Goal: Check status: Check status

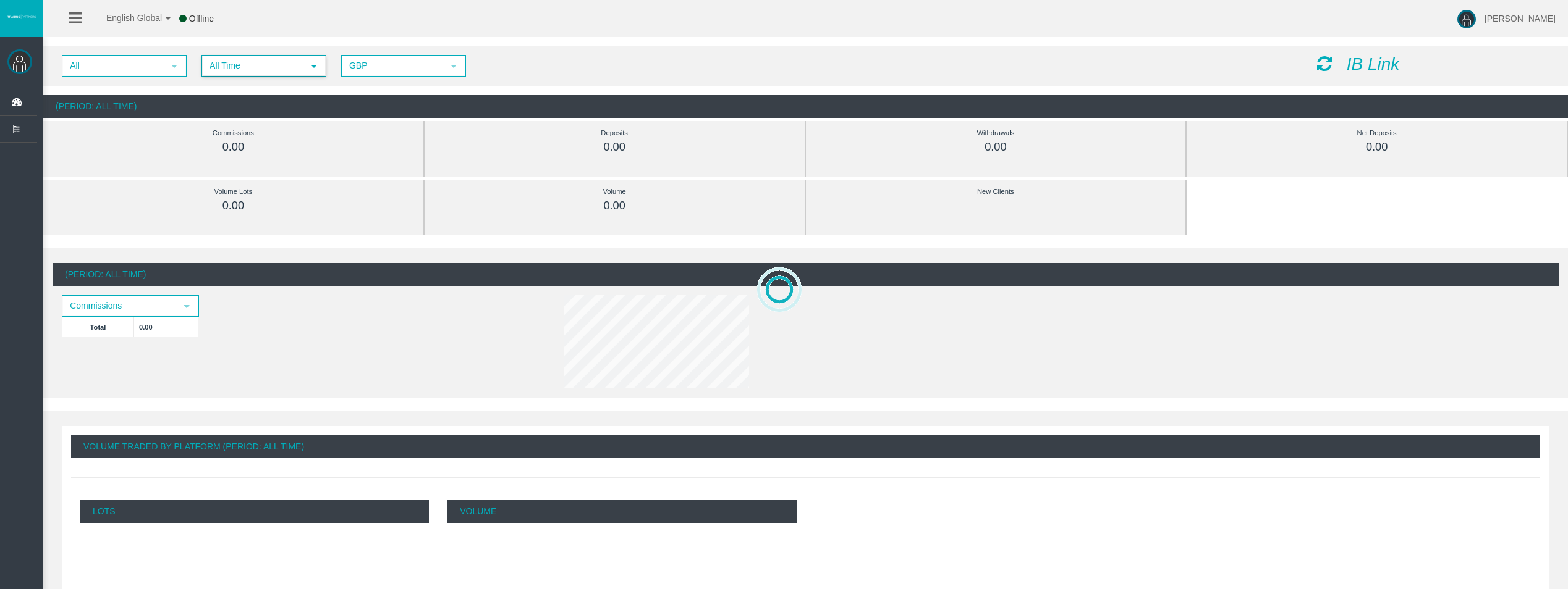
click at [228, 65] on span "All Time" at bounding box center [252, 65] width 100 height 19
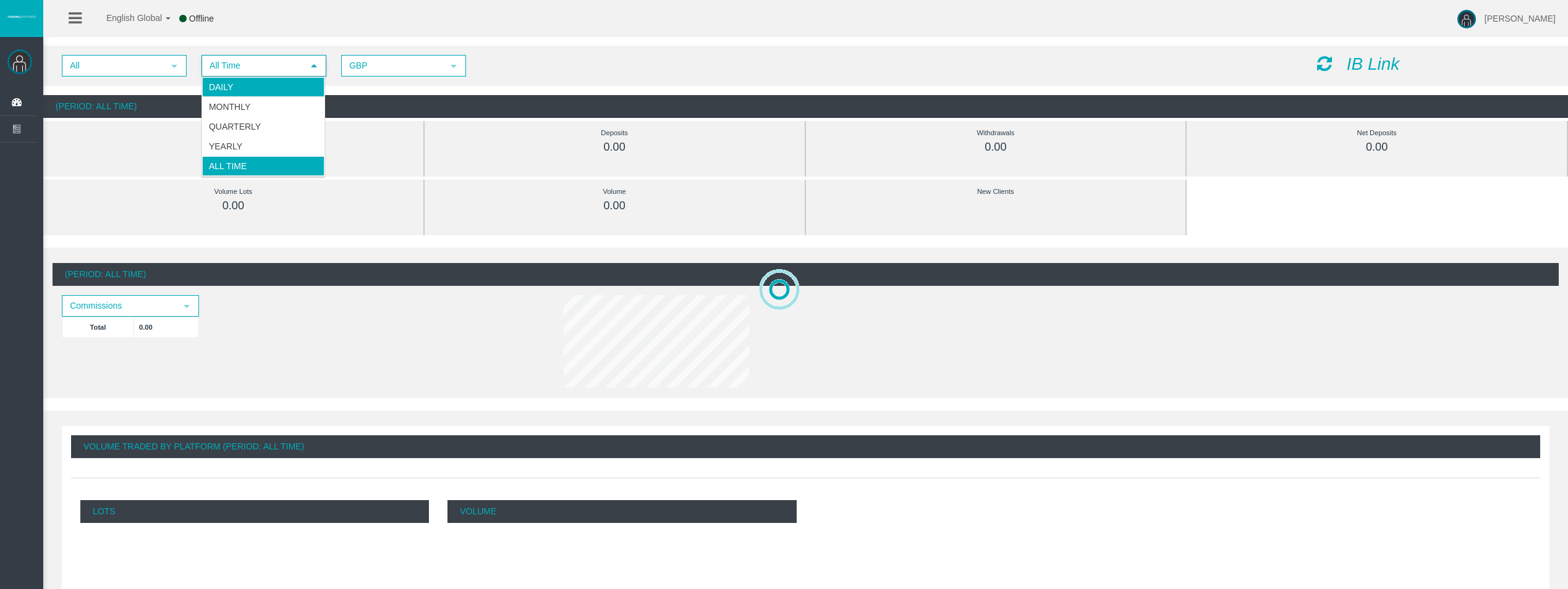
click at [242, 80] on li "Daily" at bounding box center [263, 87] width 122 height 20
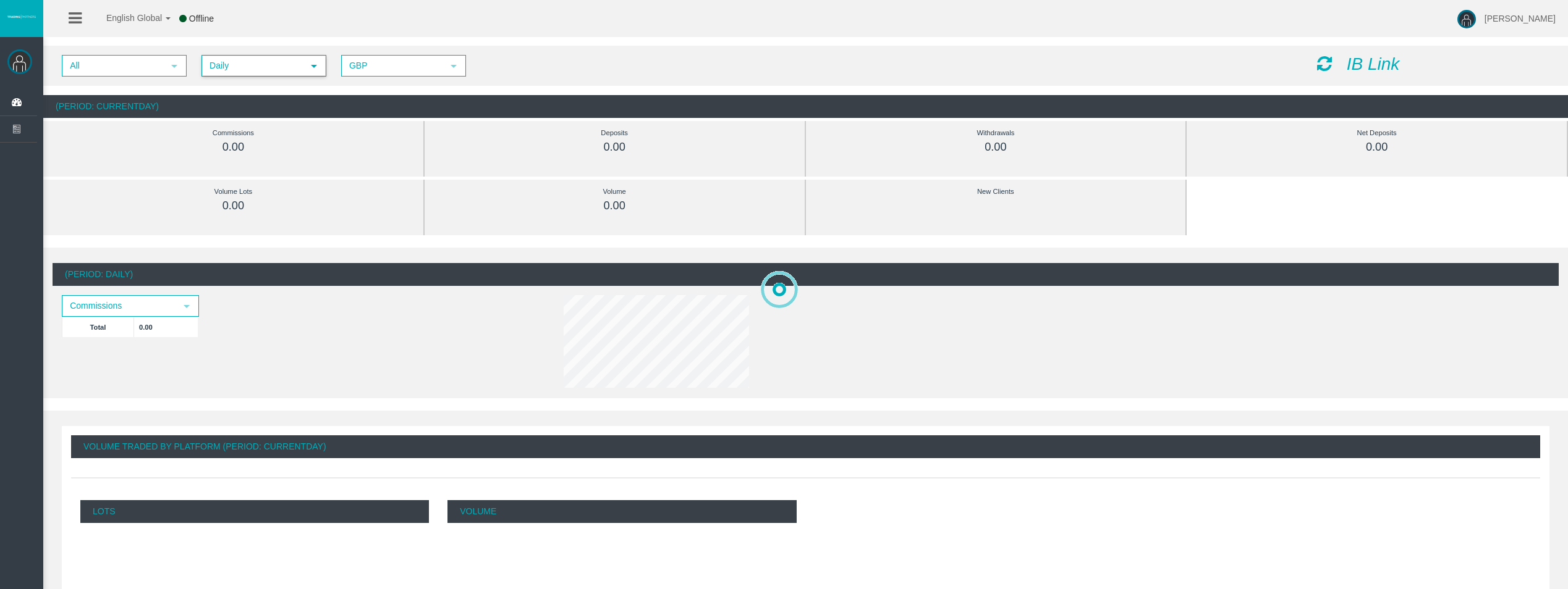
click at [1323, 64] on icon at bounding box center [1323, 64] width 15 height 18
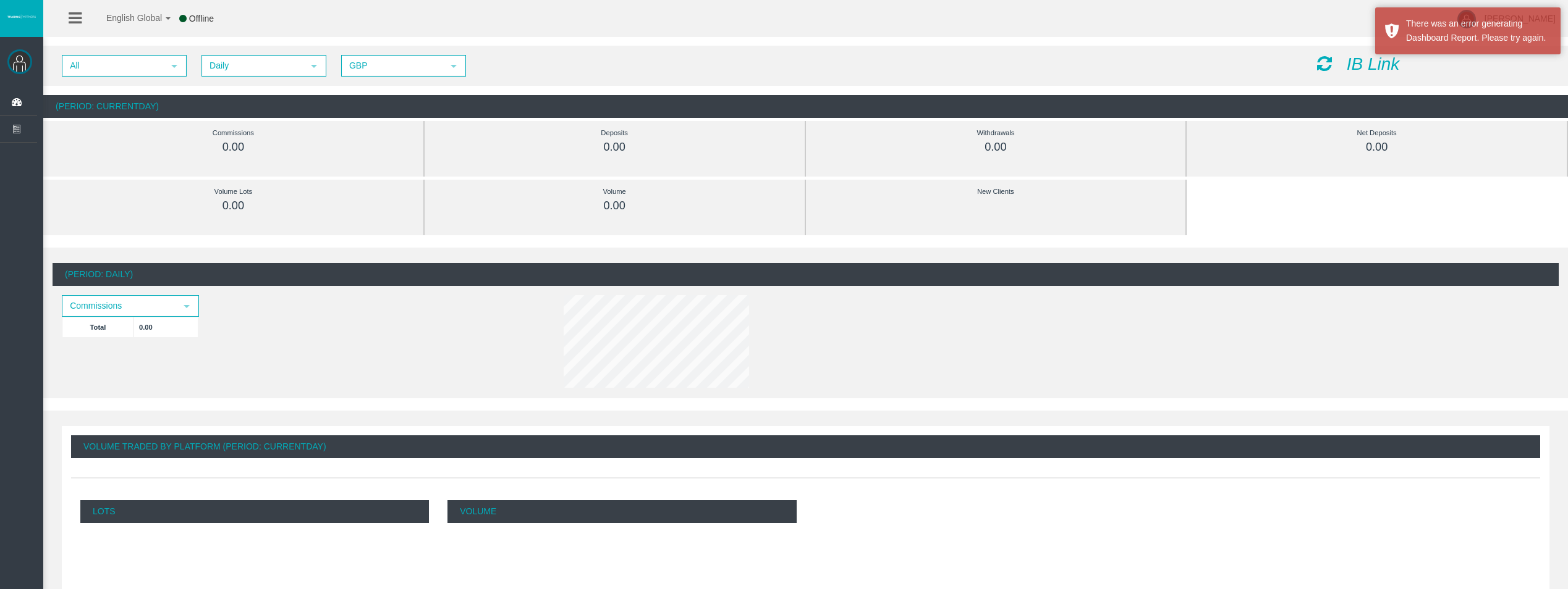
click at [1323, 64] on icon at bounding box center [1323, 64] width 15 height 18
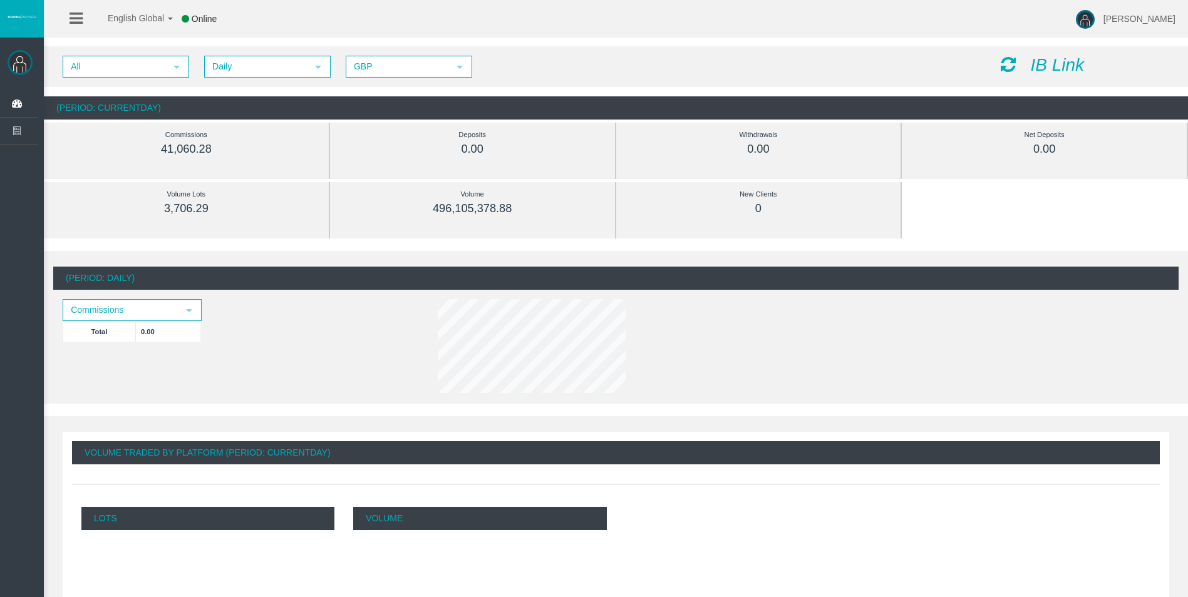
drag, startPoint x: 1009, startPoint y: 64, endPoint x: 1025, endPoint y: 63, distance: 16.3
click at [1009, 64] on icon at bounding box center [1008, 65] width 15 height 18
